Goal: Find specific page/section: Locate a particular part of the current website

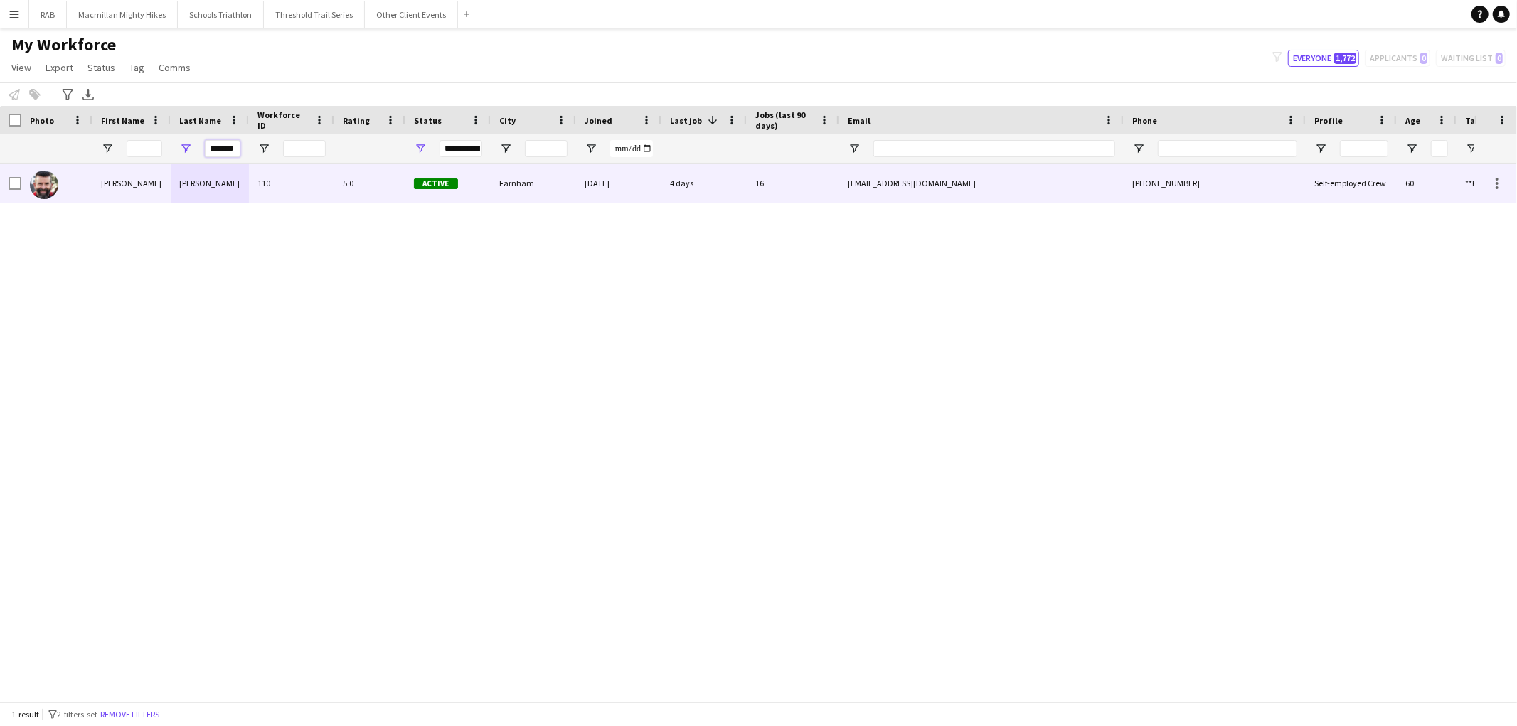
drag, startPoint x: 236, startPoint y: 148, endPoint x: 151, endPoint y: 164, distance: 86.8
click at [151, 164] on div "Workforce Details Photo First Name" at bounding box center [758, 403] width 1517 height 595
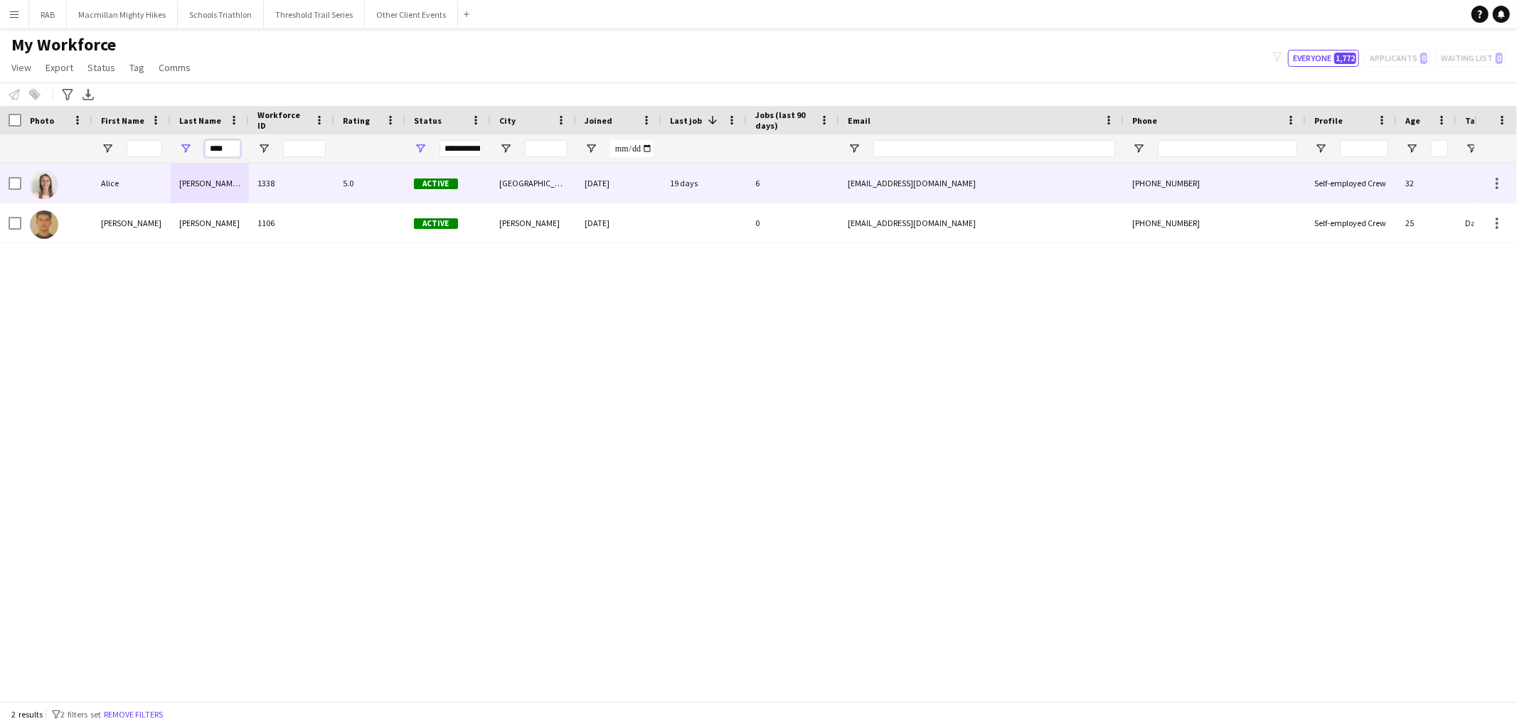
type input "****"
click at [204, 196] on div "[PERSON_NAME] (Page)" at bounding box center [210, 183] width 78 height 39
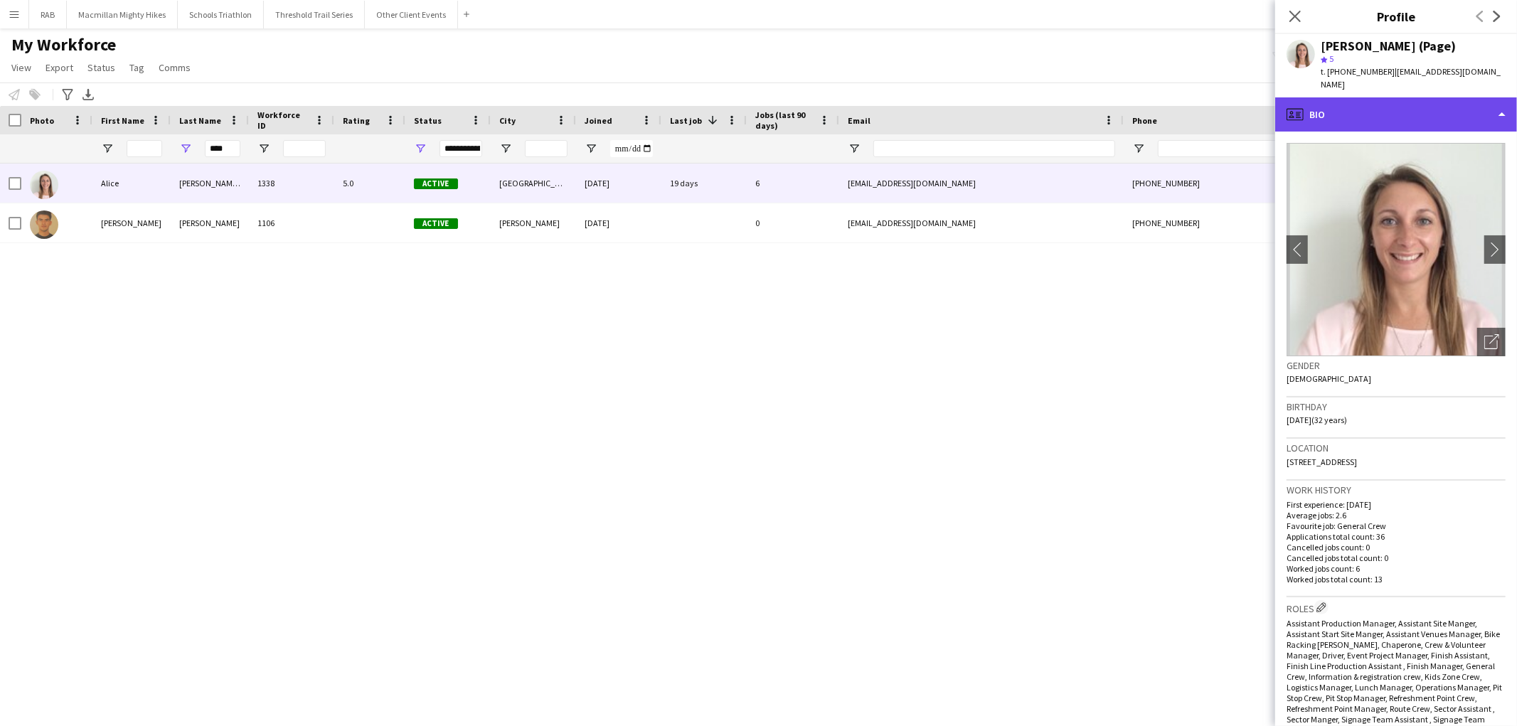
click at [1391, 116] on div "profile Bio" at bounding box center [1396, 114] width 242 height 34
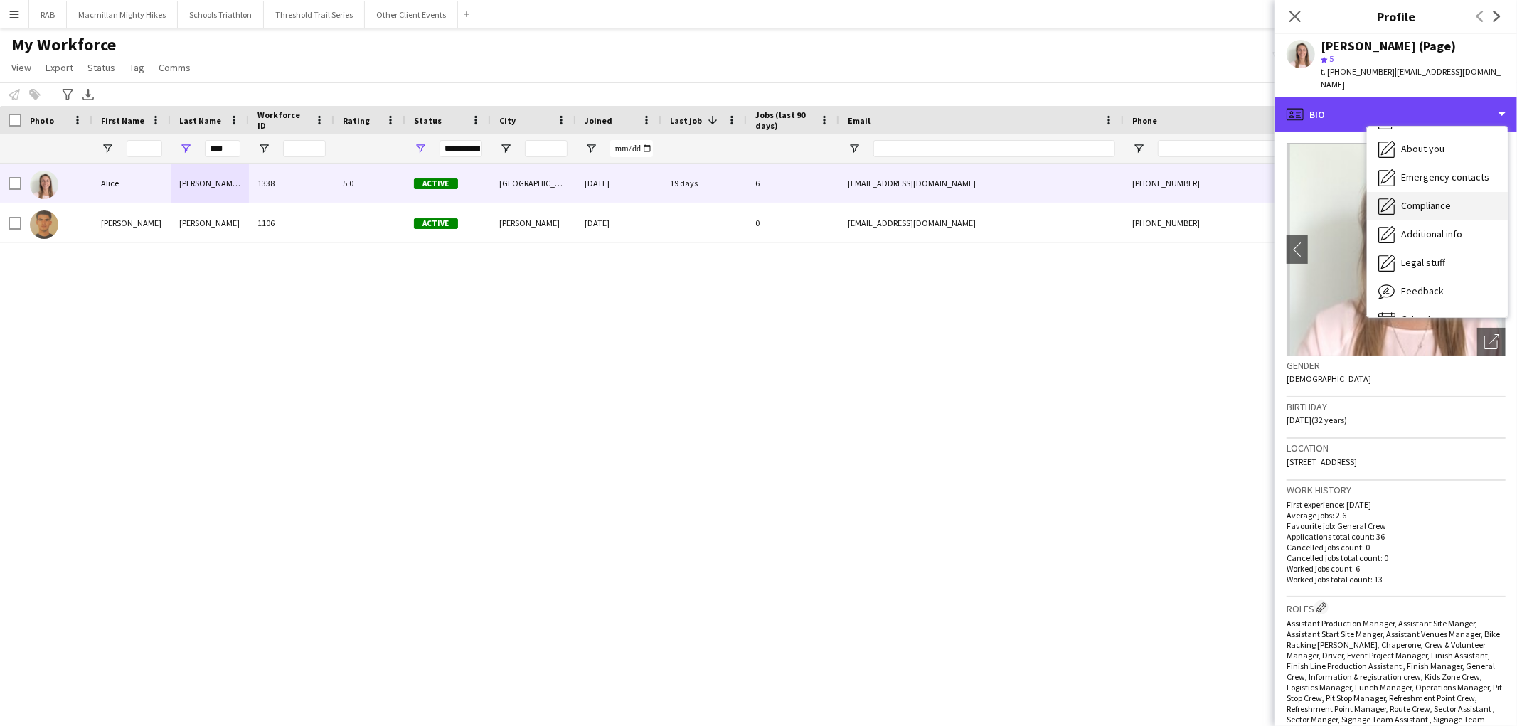
scroll to position [76, 0]
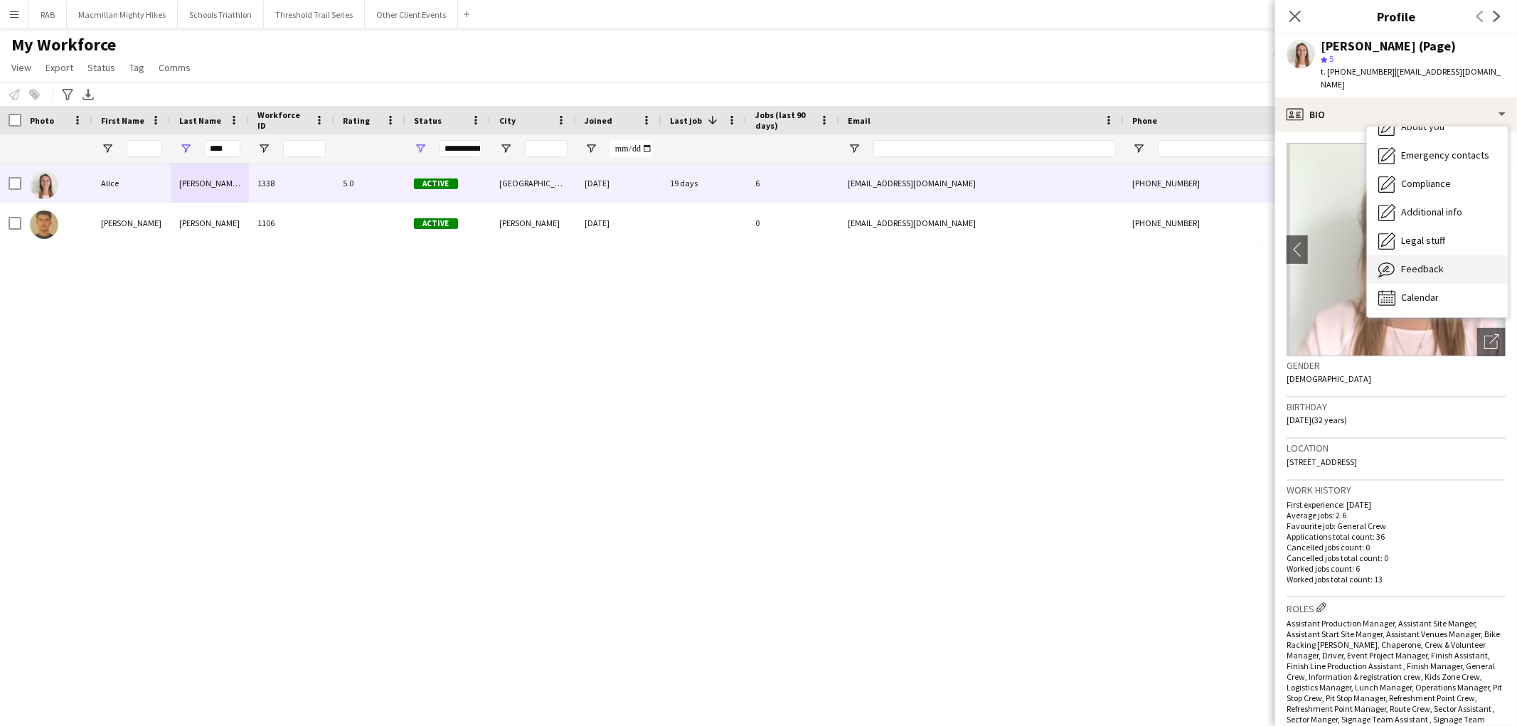
click at [1407, 274] on span "Feedback" at bounding box center [1422, 268] width 43 height 13
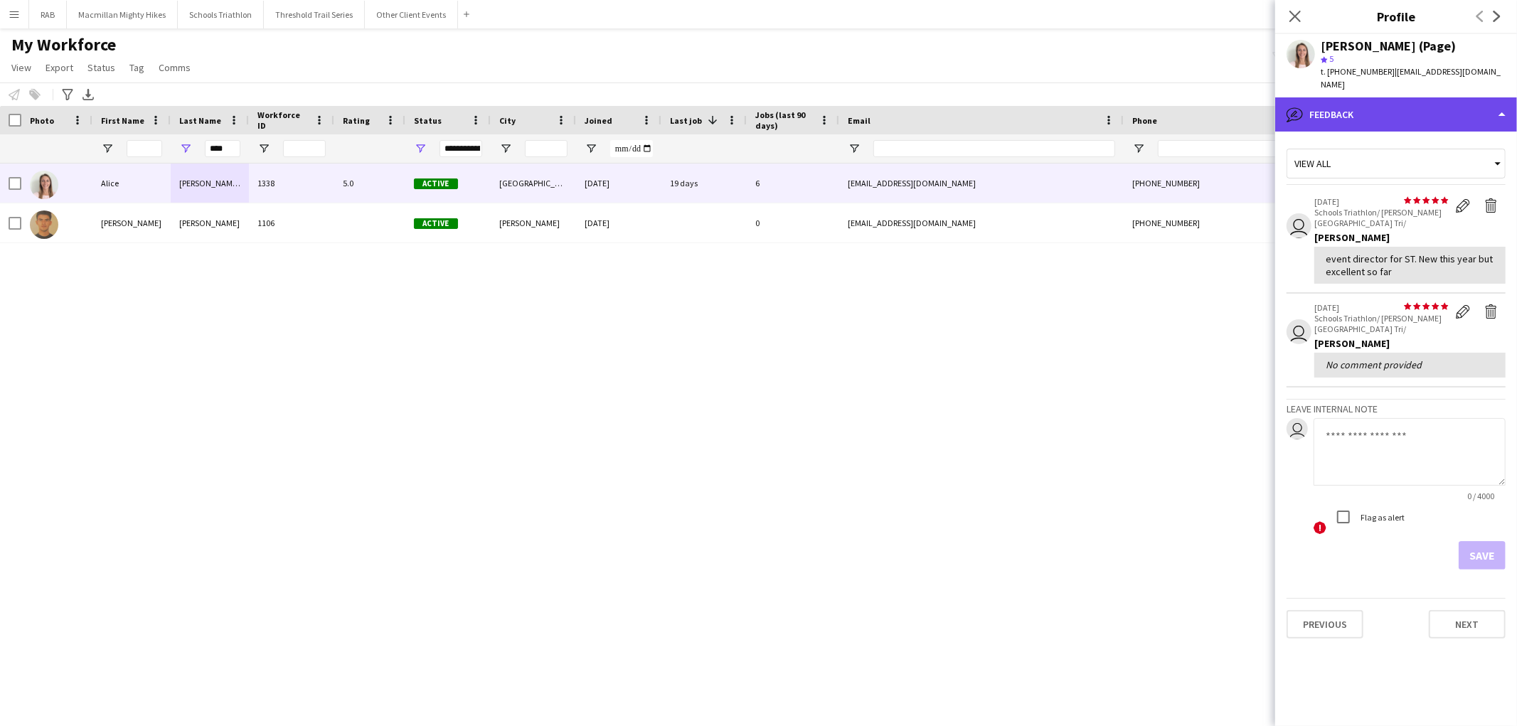
click at [1411, 122] on div "bubble-pencil Feedback" at bounding box center [1396, 114] width 242 height 34
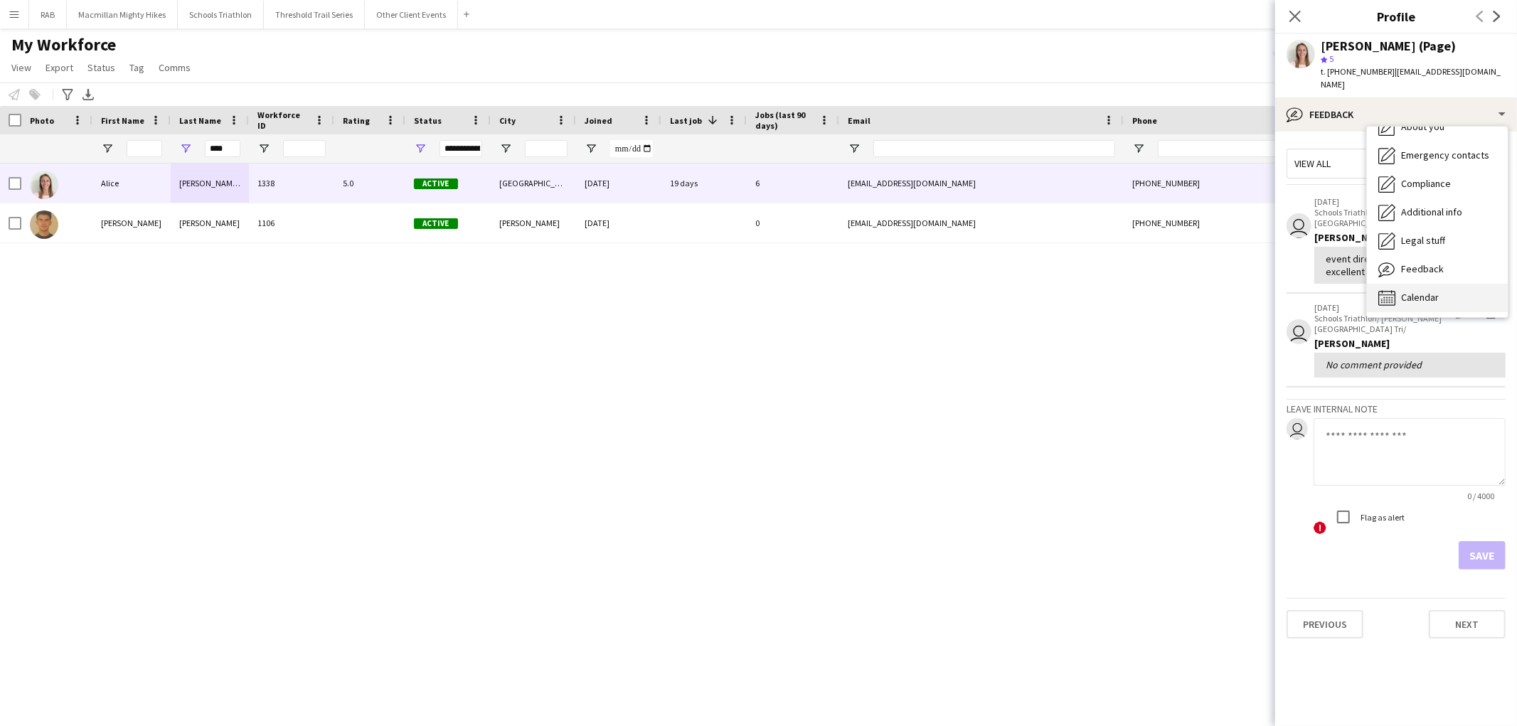
click at [1417, 291] on span "Calendar" at bounding box center [1420, 297] width 38 height 13
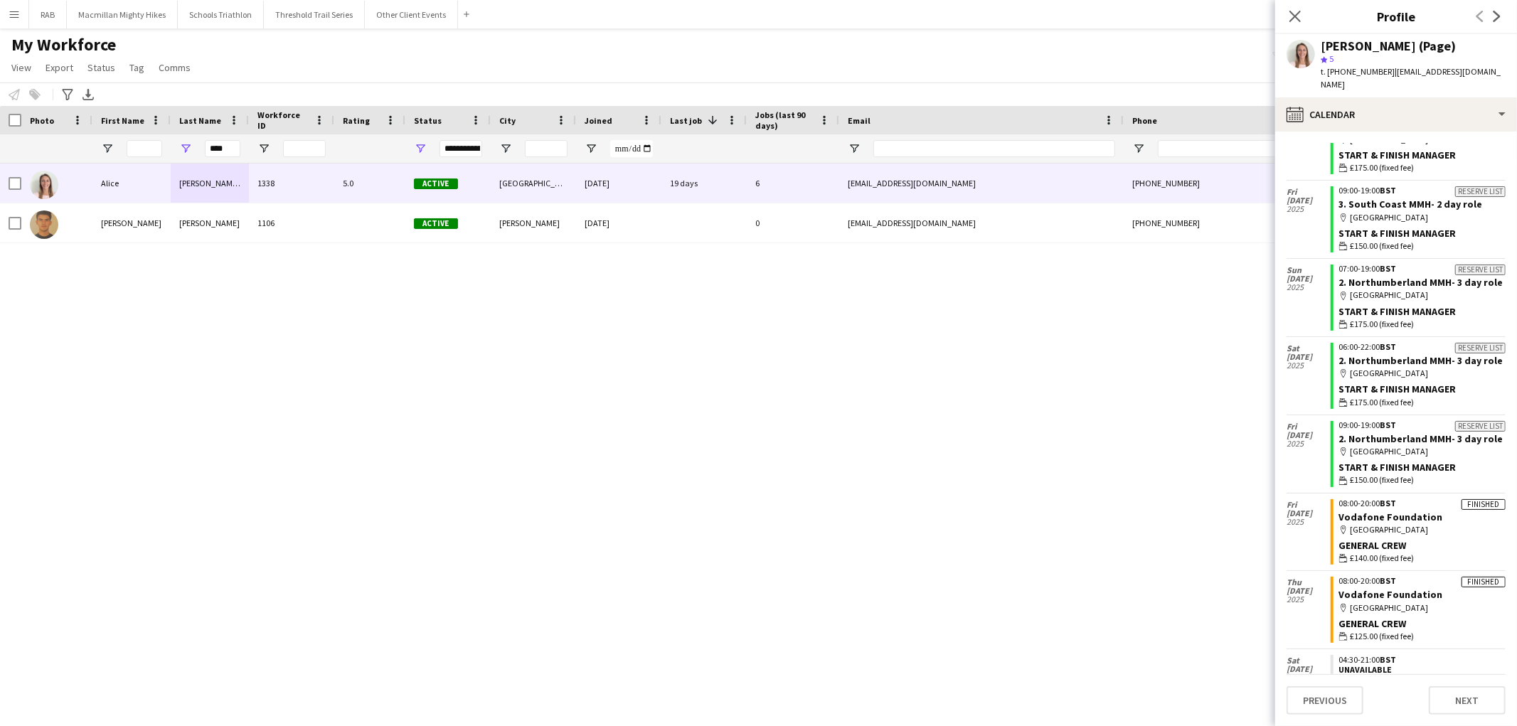
scroll to position [0, 0]
click at [1299, 16] on icon "Close pop-in" at bounding box center [1295, 16] width 14 height 14
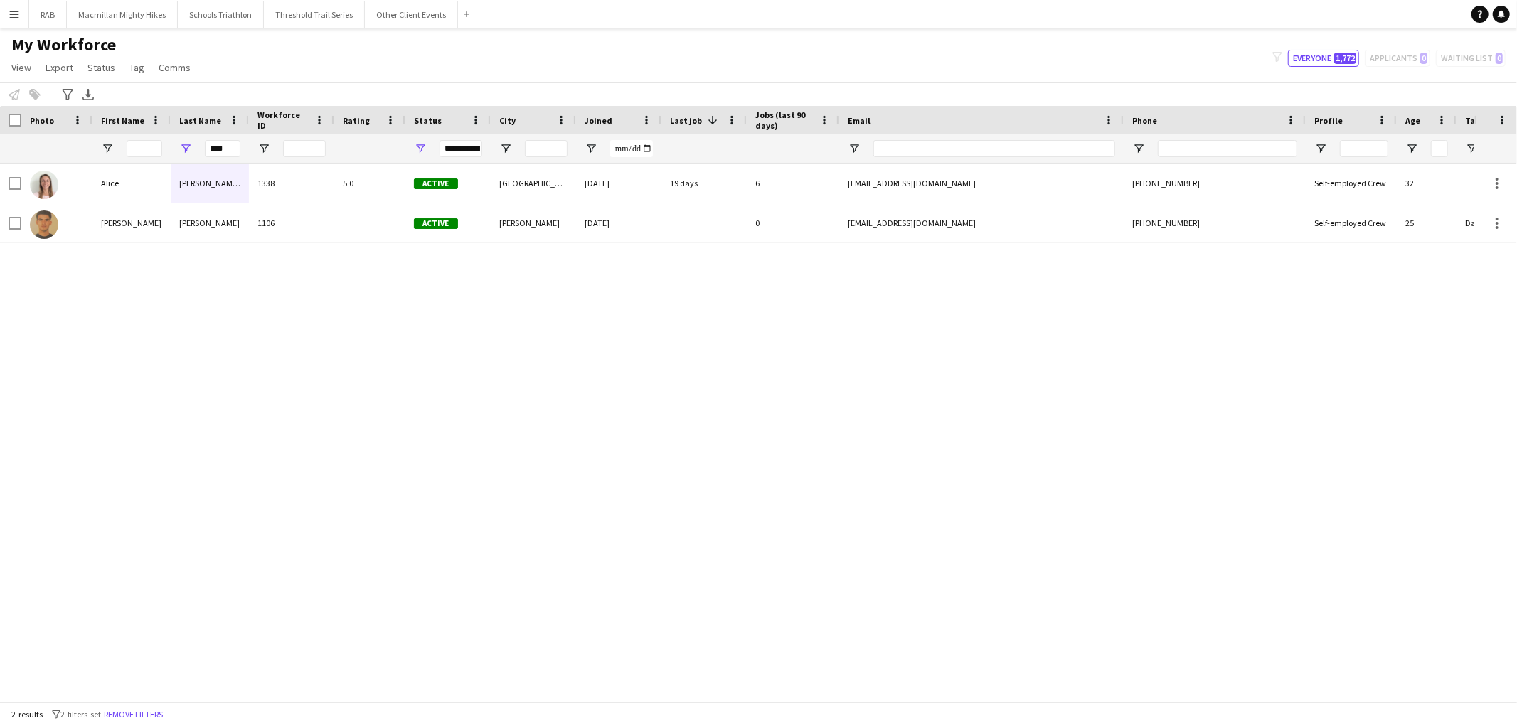
click at [628, 330] on div "[PERSON_NAME] (Page) 1338 5.0 Active [GEOGRAPHIC_DATA] [DATE] 19 days 6 [EMAIL_…" at bounding box center [737, 427] width 1474 height 526
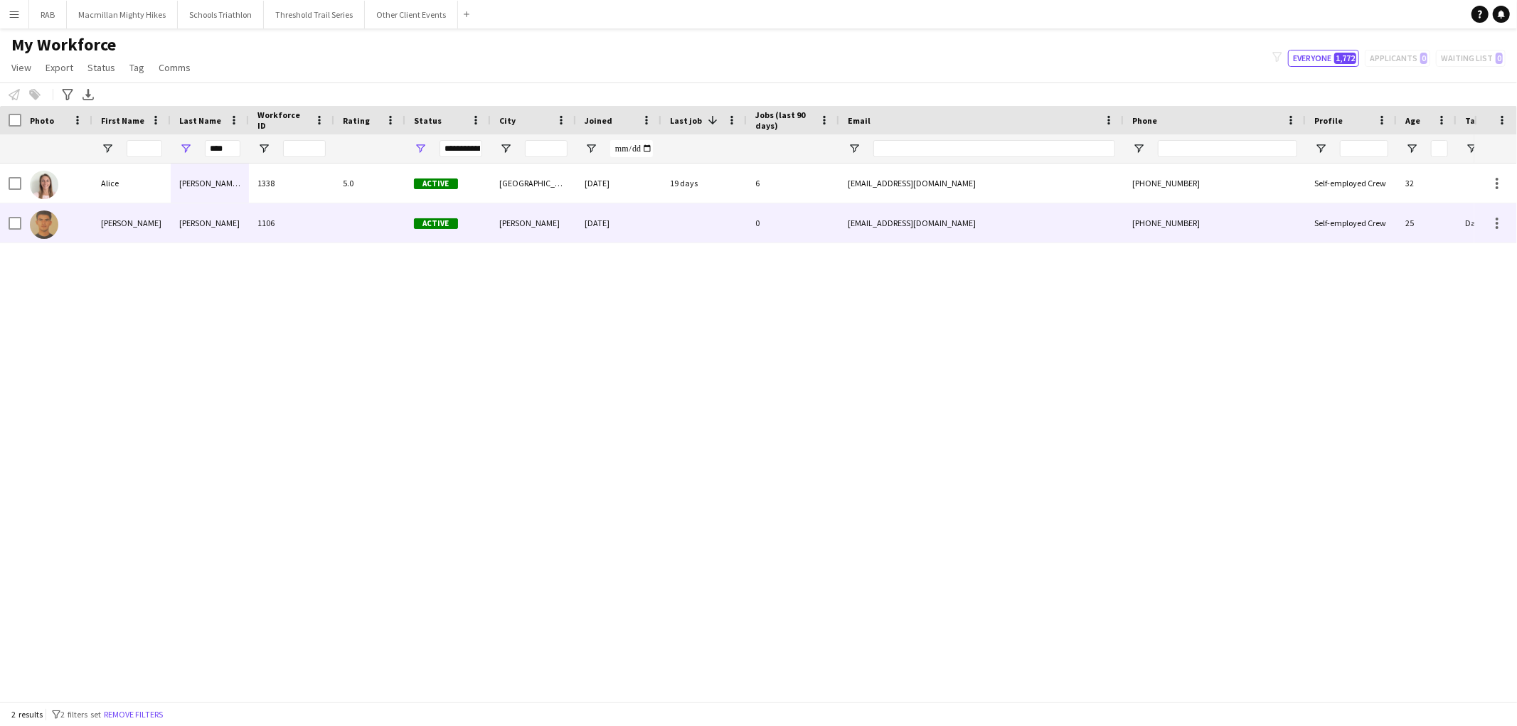
click at [146, 239] on div "[PERSON_NAME]" at bounding box center [131, 222] width 78 height 39
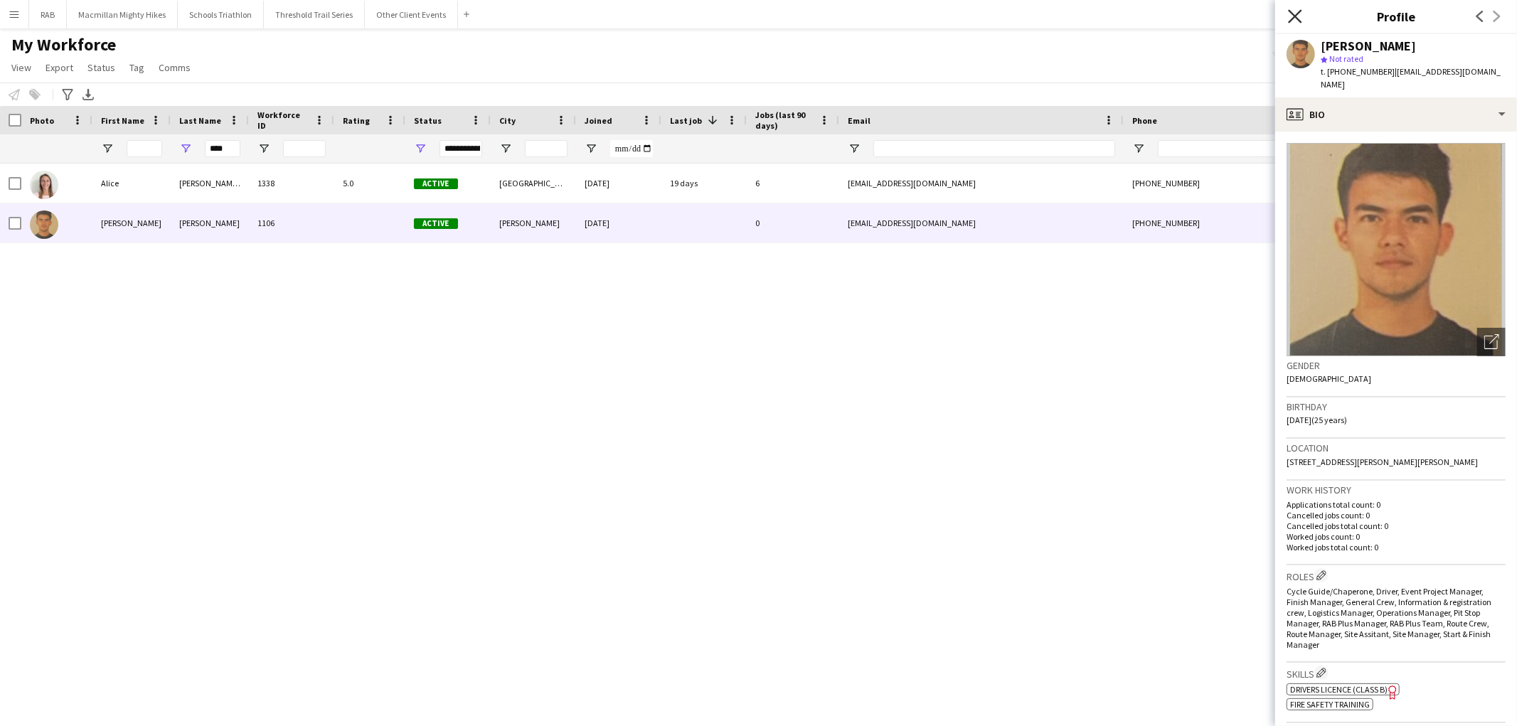
click at [1299, 13] on icon at bounding box center [1295, 16] width 14 height 14
